Goal: Information Seeking & Learning: Learn about a topic

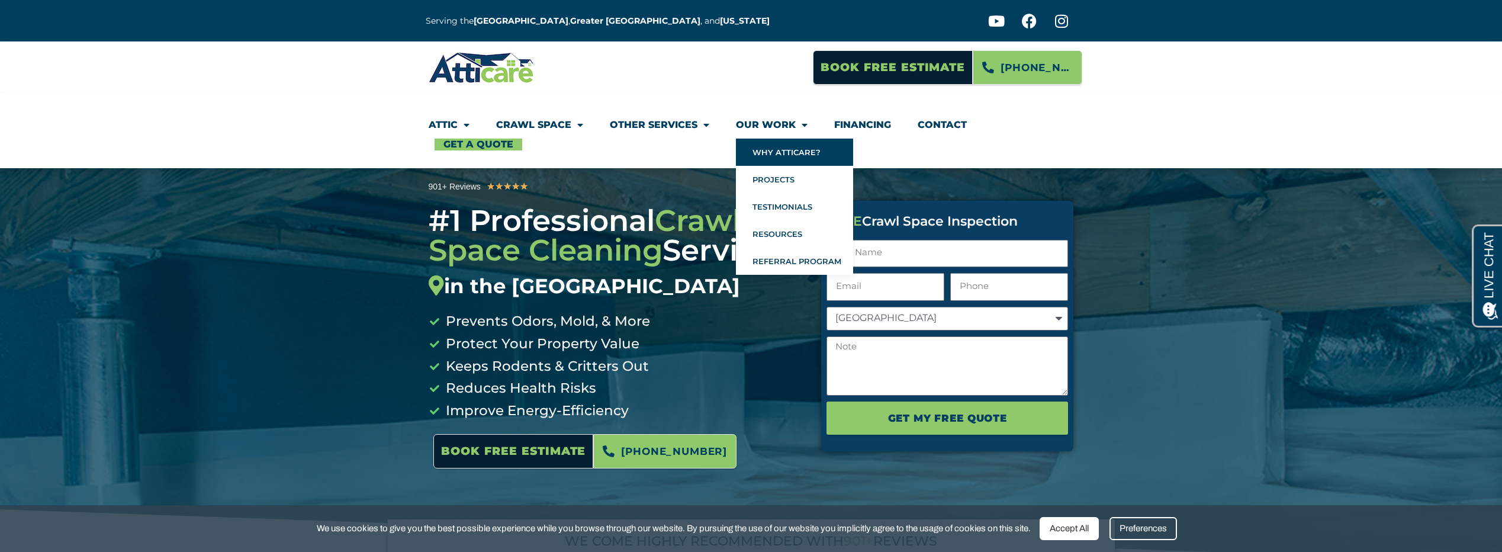
click at [795, 152] on link "Why Atticare?" at bounding box center [794, 152] width 117 height 27
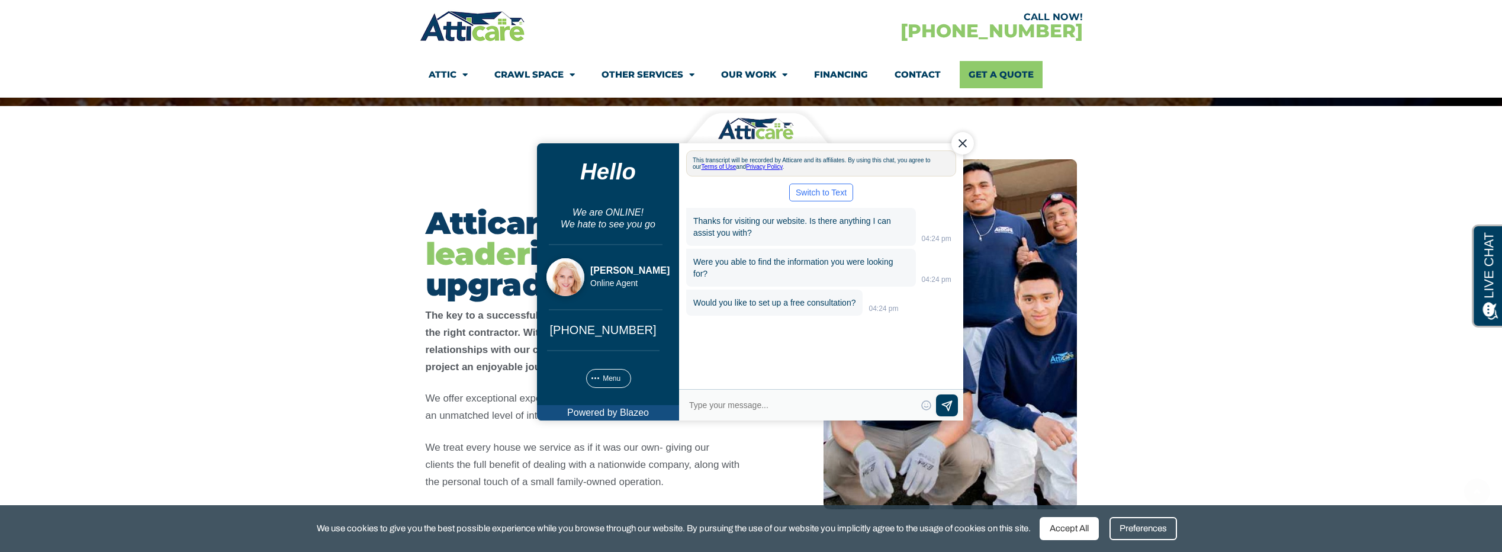
scroll to position [197, 0]
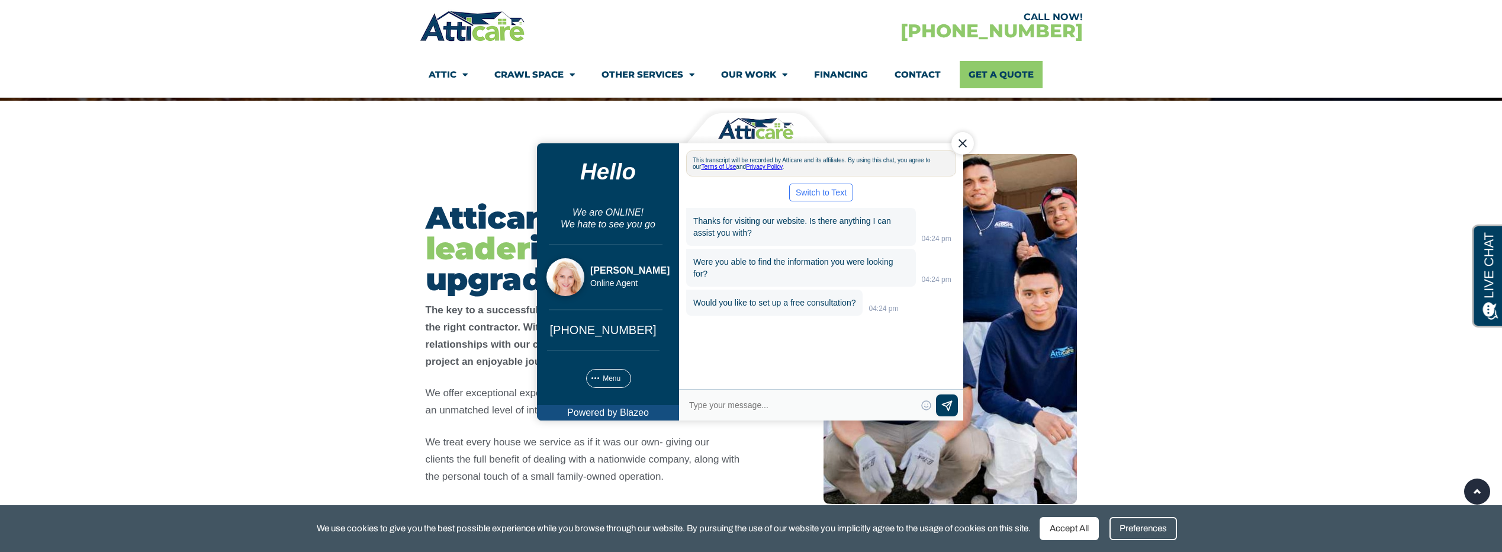
click at [966, 145] on div "Close Chat" at bounding box center [962, 143] width 23 height 23
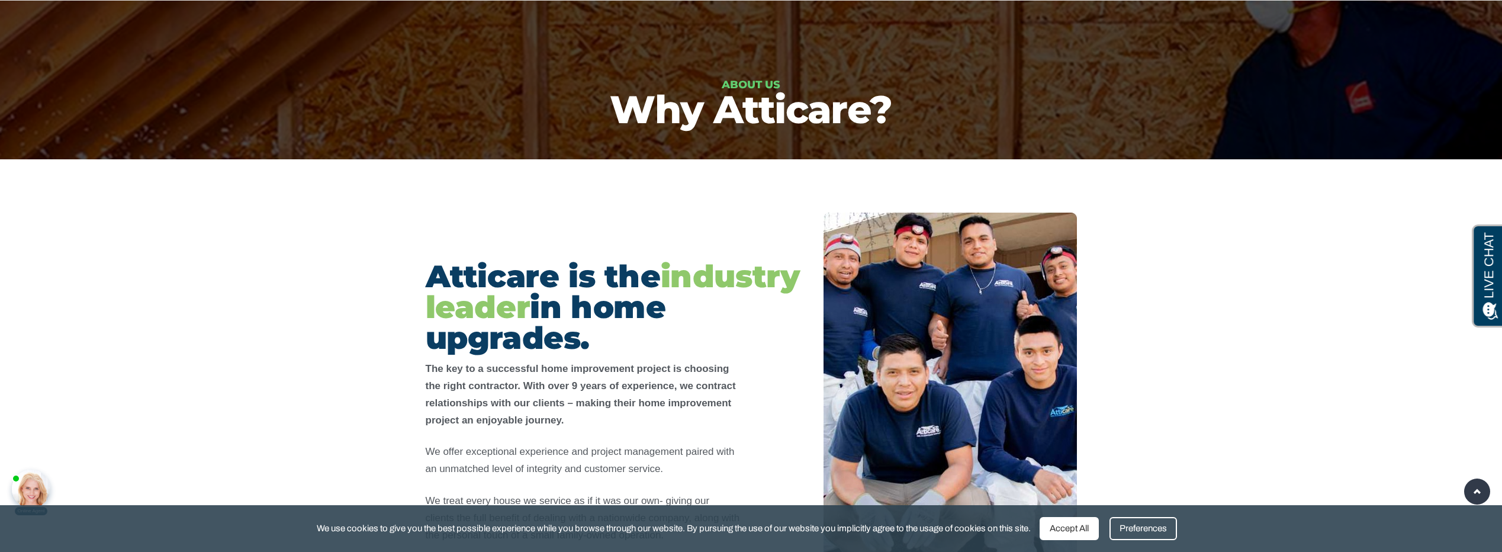
scroll to position [0, 0]
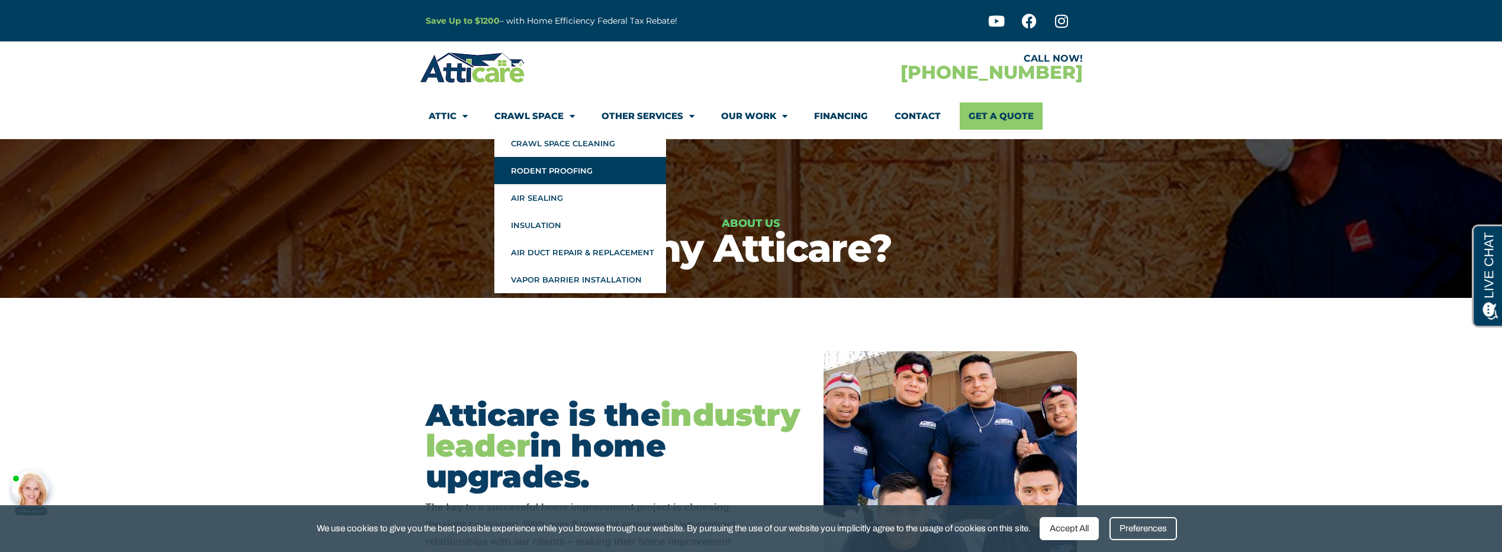
click at [570, 168] on link "Rodent Proofing" at bounding box center [580, 170] width 172 height 27
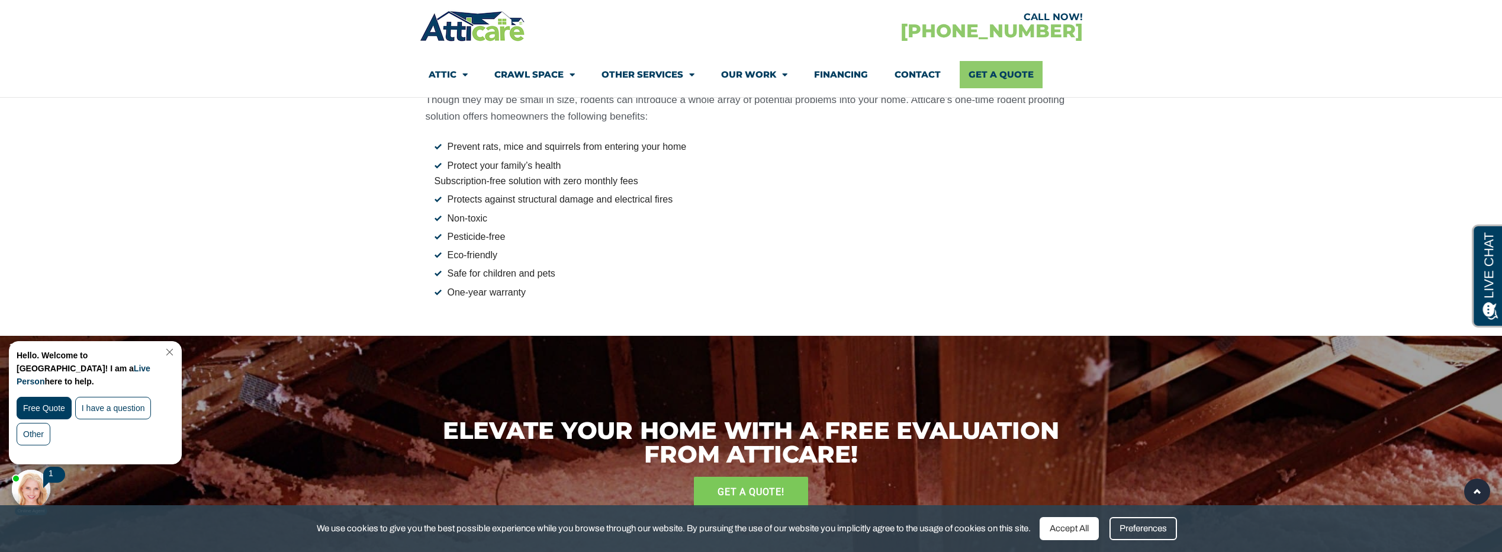
scroll to position [1777, 0]
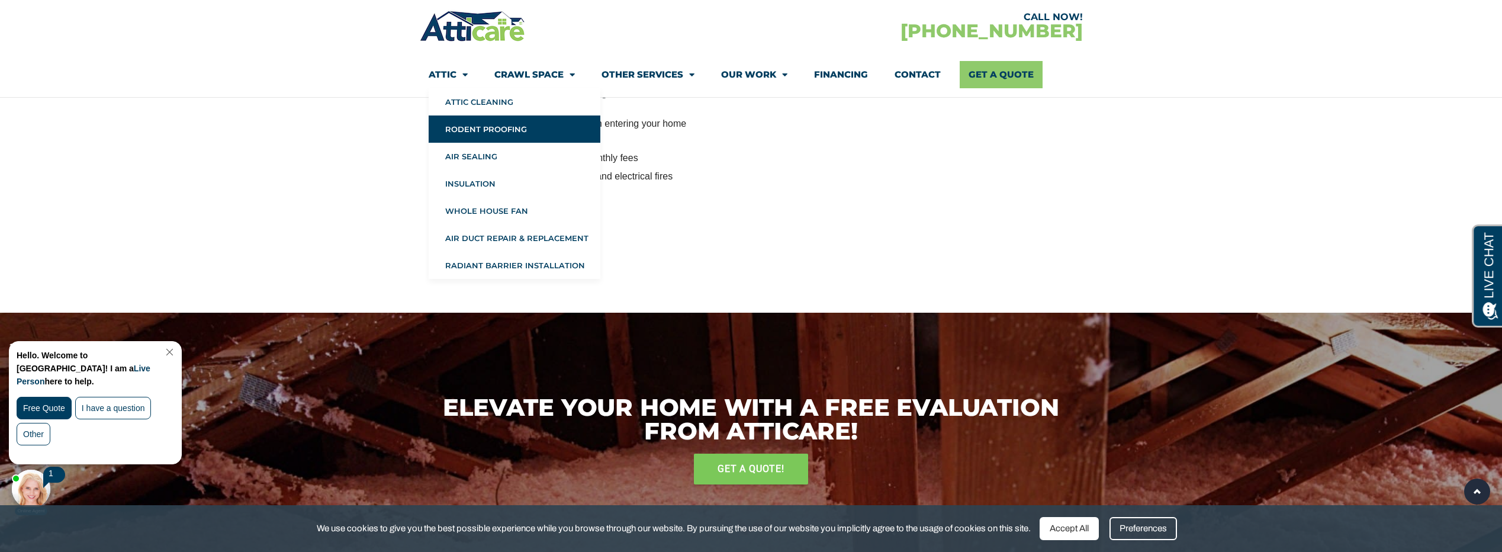
click at [463, 77] on span "Menu" at bounding box center [462, 75] width 11 height 21
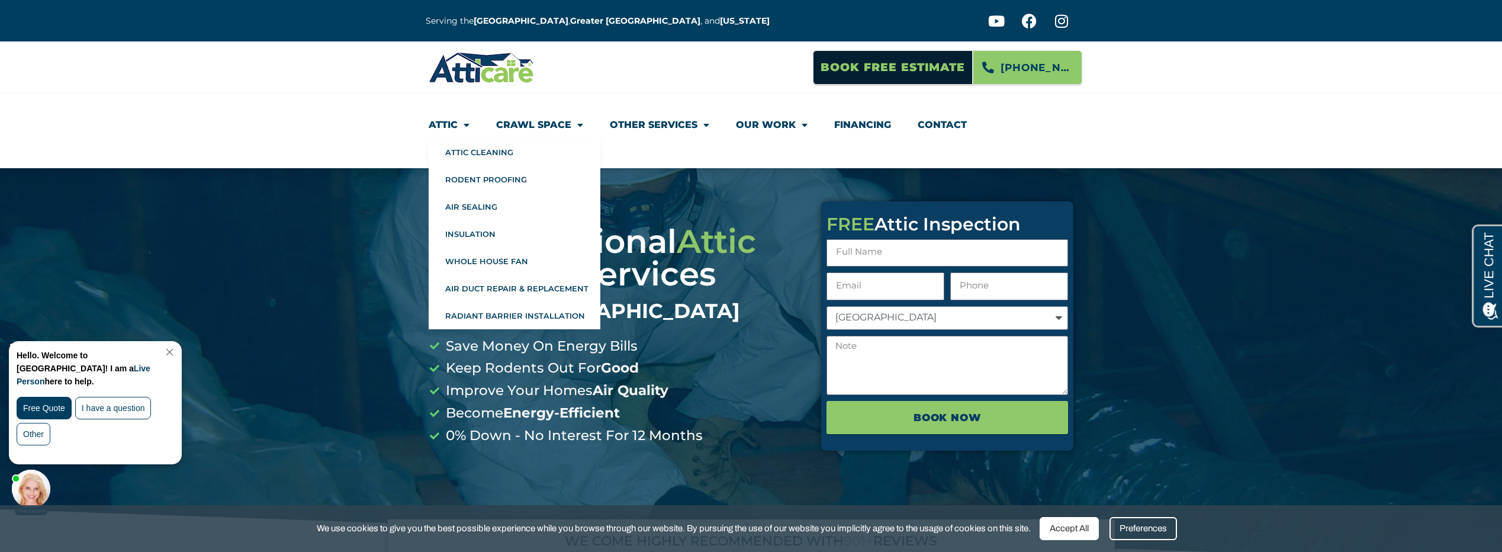
click at [465, 127] on span "Menu" at bounding box center [464, 124] width 12 height 21
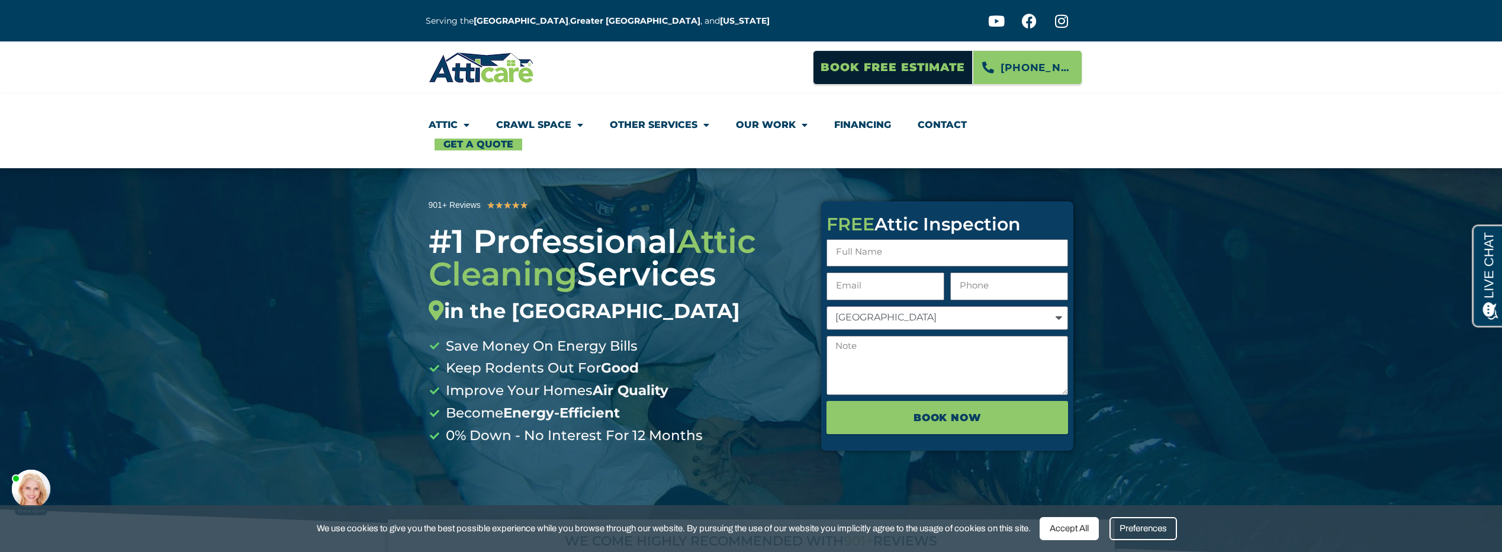
click at [465, 127] on span "Menu" at bounding box center [464, 124] width 12 height 21
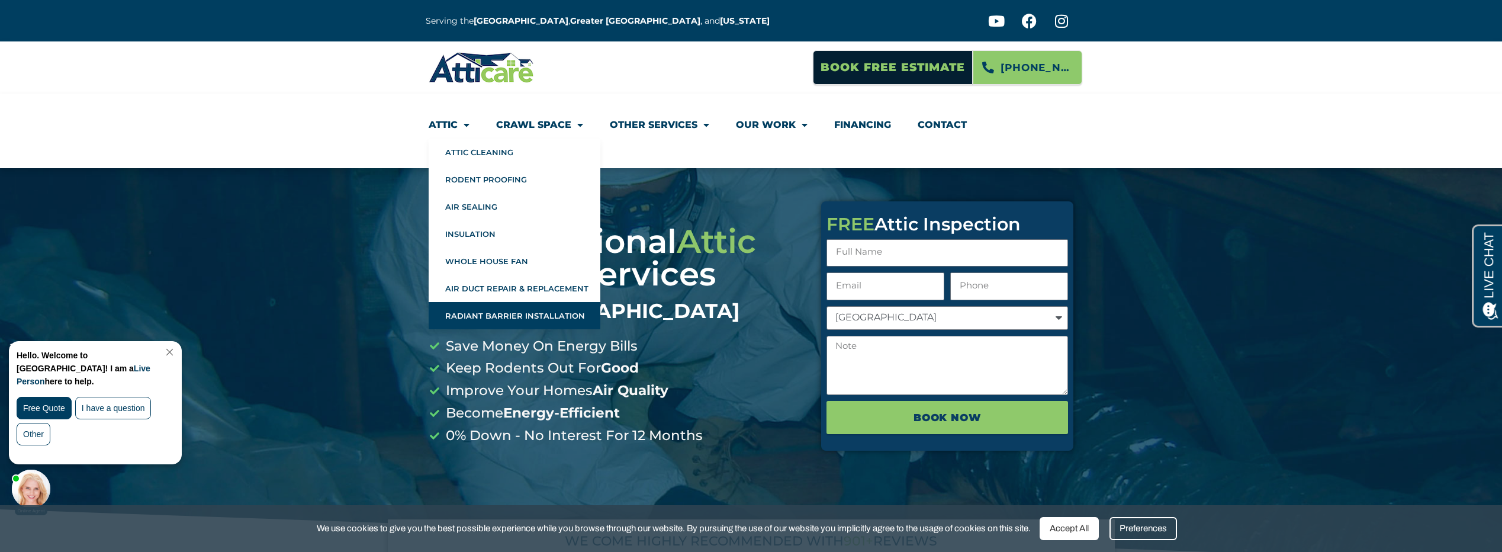
click at [492, 317] on link "Radiant Barrier Installation" at bounding box center [515, 315] width 172 height 27
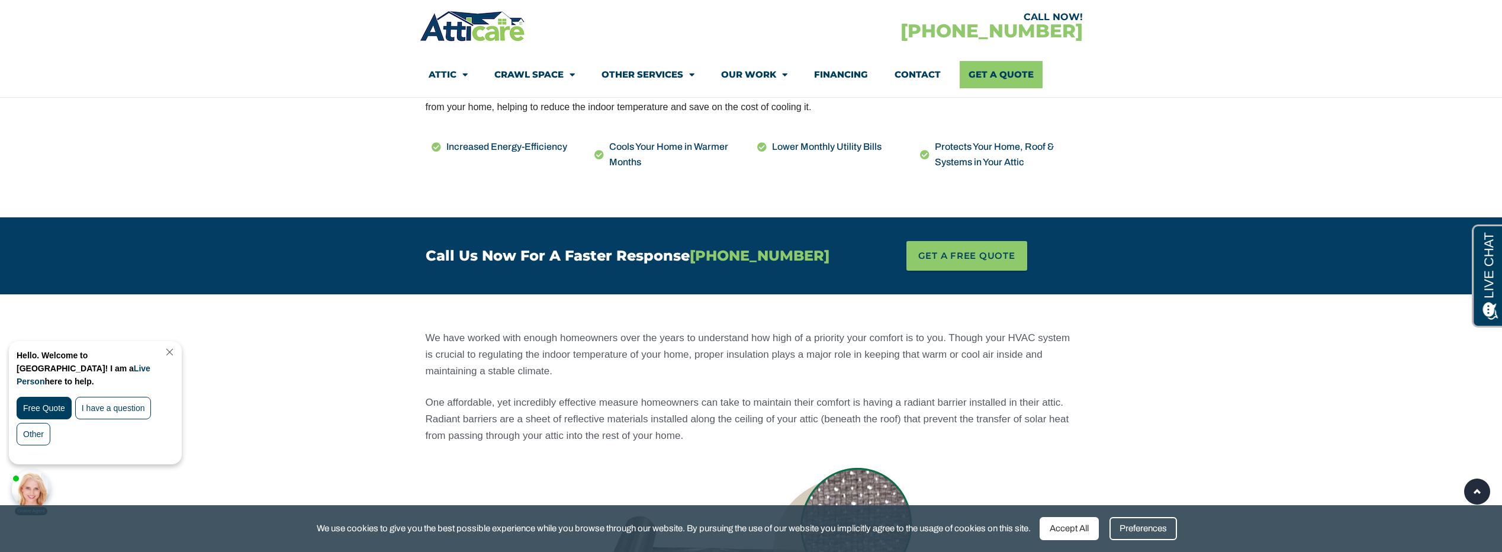
scroll to position [592, 0]
